Goal: Task Accomplishment & Management: Use online tool/utility

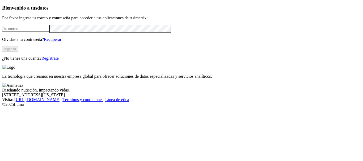
click at [36, 32] on input "email" at bounding box center [25, 29] width 47 height 6
type input "[PERSON_NAME][EMAIL_ADDRESS][PERSON_NAME][DOMAIN_NAME]"
click input "submit" at bounding box center [0, 0] width 0 height 0
